Goal: Task Accomplishment & Management: Complete application form

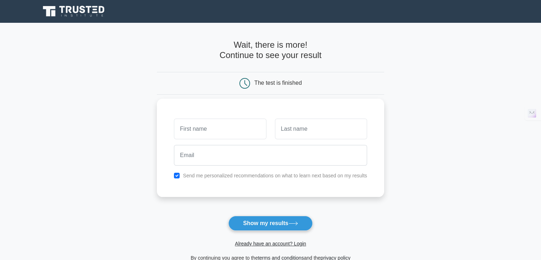
scroll to position [20, 0]
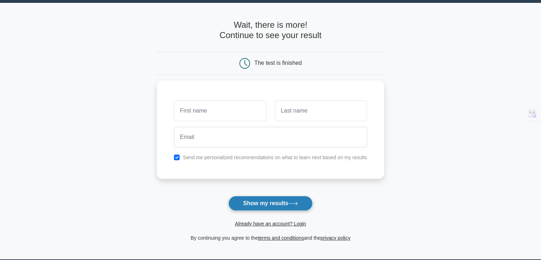
click at [246, 204] on button "Show my results" at bounding box center [270, 203] width 84 height 15
click at [178, 153] on input "checkbox" at bounding box center [177, 156] width 6 height 6
checkbox input "false"
click at [252, 199] on button "Show my results" at bounding box center [270, 203] width 84 height 15
